Goal: Check status: Check status

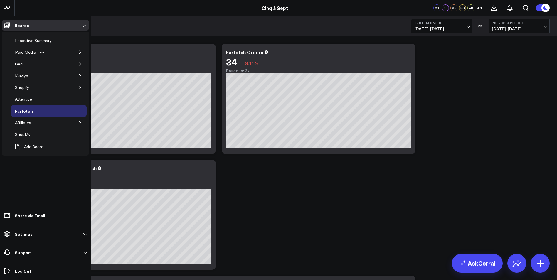
click at [79, 55] on button "button" at bounding box center [80, 52] width 6 height 6
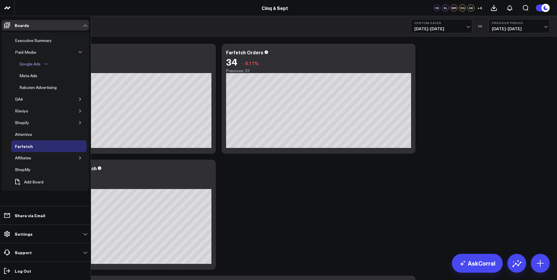
click at [36, 59] on link "Google Ads" at bounding box center [35, 64] width 38 height 12
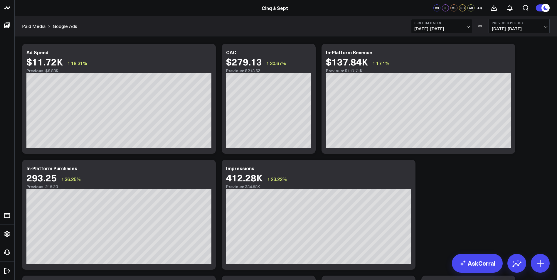
click at [451, 27] on span "[DATE] - [DATE]" at bounding box center [442, 28] width 55 height 5
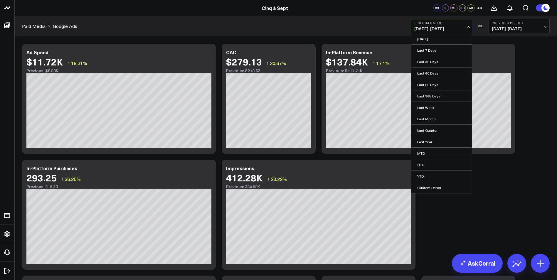
click at [508, 21] on button "Previous Period [DATE] - [DATE]" at bounding box center [519, 26] width 61 height 14
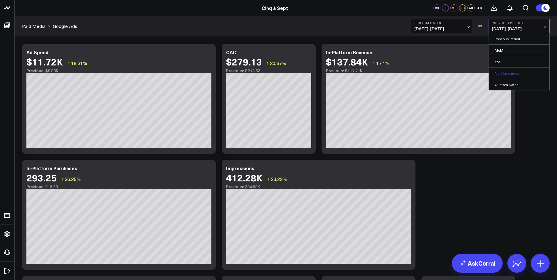
click at [514, 73] on link "No Comparison" at bounding box center [519, 73] width 61 height 11
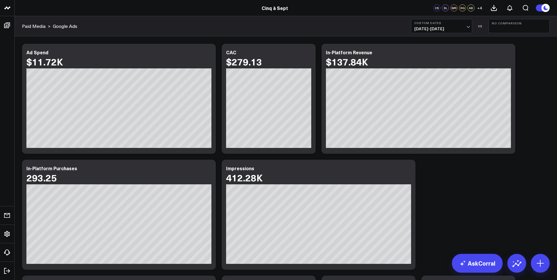
click at [429, 31] on button "Custom Dates [DATE] - [DATE]" at bounding box center [441, 26] width 61 height 14
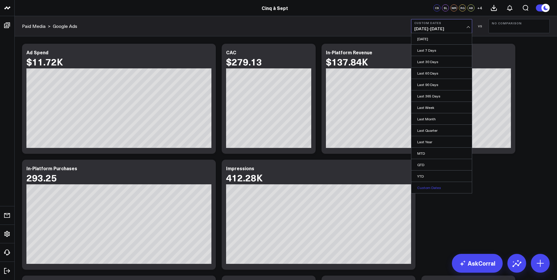
click at [444, 187] on link "Custom Dates" at bounding box center [442, 187] width 61 height 11
select select "9"
select select "2025"
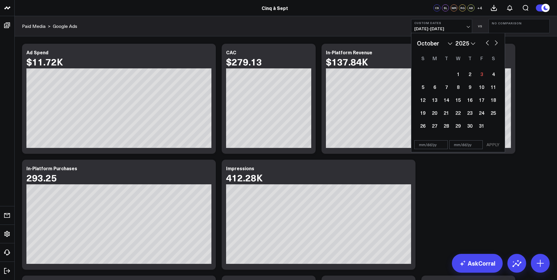
click at [487, 43] on button "button" at bounding box center [488, 42] width 6 height 7
select select "8"
select select "2025"
click at [466, 42] on select "2026 2025 2024 2023 2022 2021 2020 2019 2018 2017 2016 2015 2014 2013 2012 2011…" at bounding box center [466, 43] width 20 height 9
select select "8"
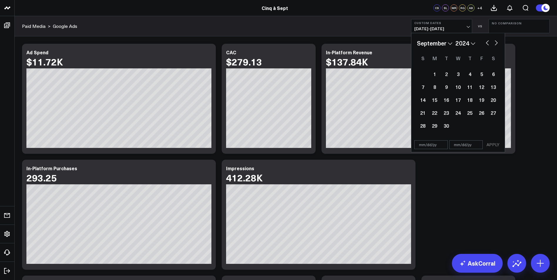
select select "2024"
click at [422, 113] on div "22" at bounding box center [423, 113] width 12 height 12
type input "[DATE]"
select select "8"
select select "2024"
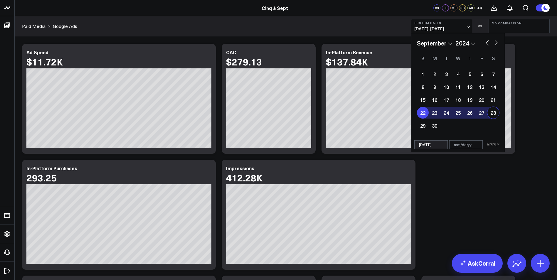
click at [496, 111] on div "28" at bounding box center [494, 113] width 12 height 12
type input "[DATE]"
select select "8"
select select "2024"
click at [489, 147] on button "APPLY" at bounding box center [493, 144] width 18 height 9
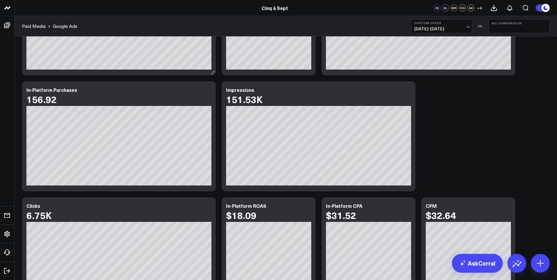
scroll to position [59, 0]
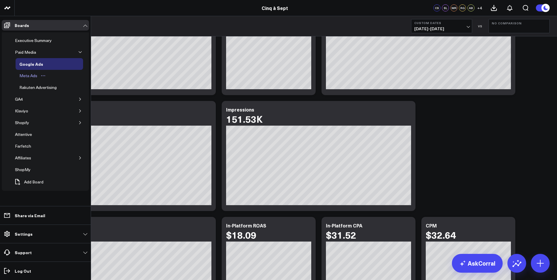
click at [32, 74] on div "Meta Ads" at bounding box center [28, 75] width 21 height 7
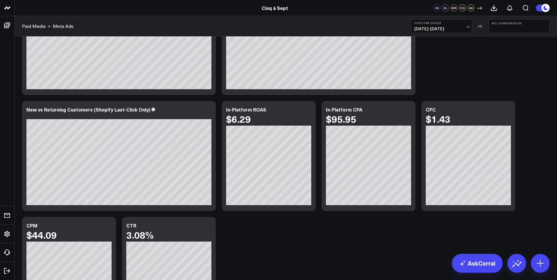
scroll to position [294, 0]
